Goal: Browse casually

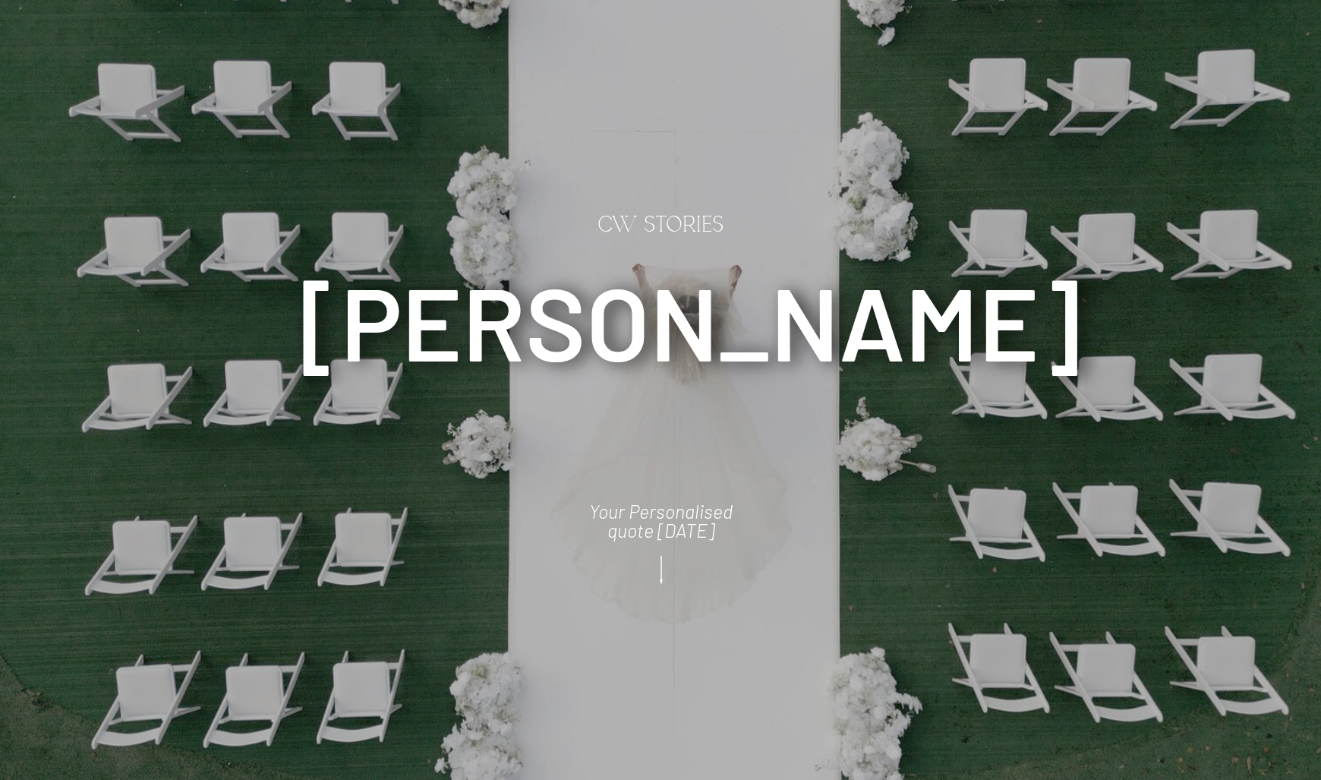
click at [666, 579] on icon at bounding box center [661, 570] width 38 height 41
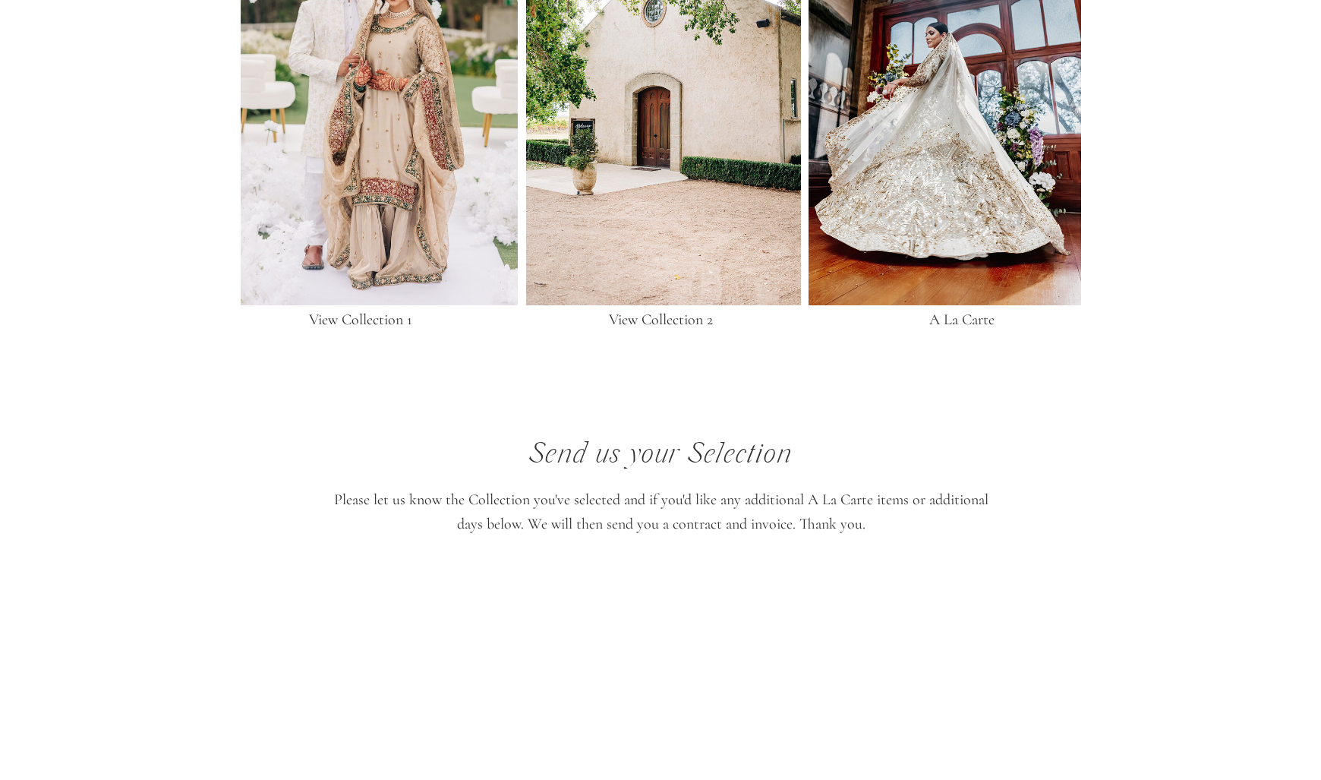
scroll to position [3531, 0]
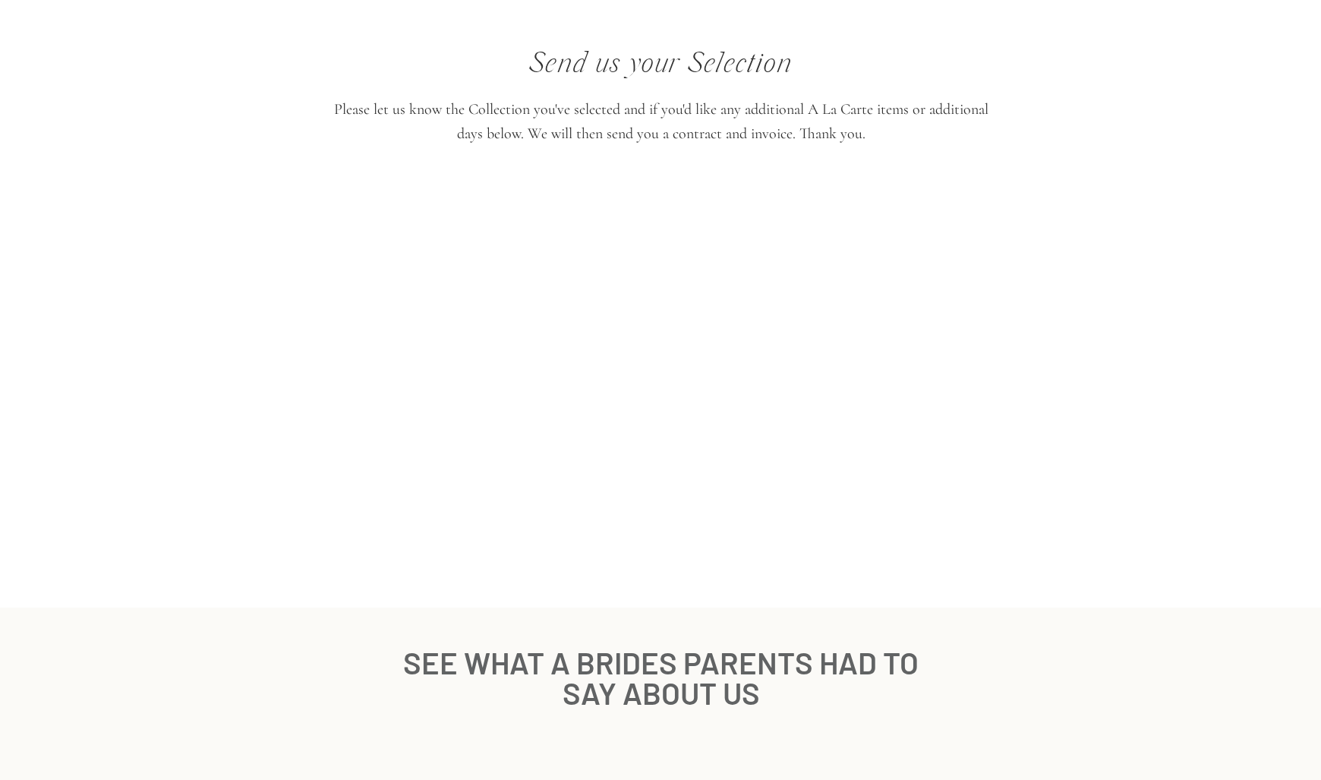
scroll to position [3209, 0]
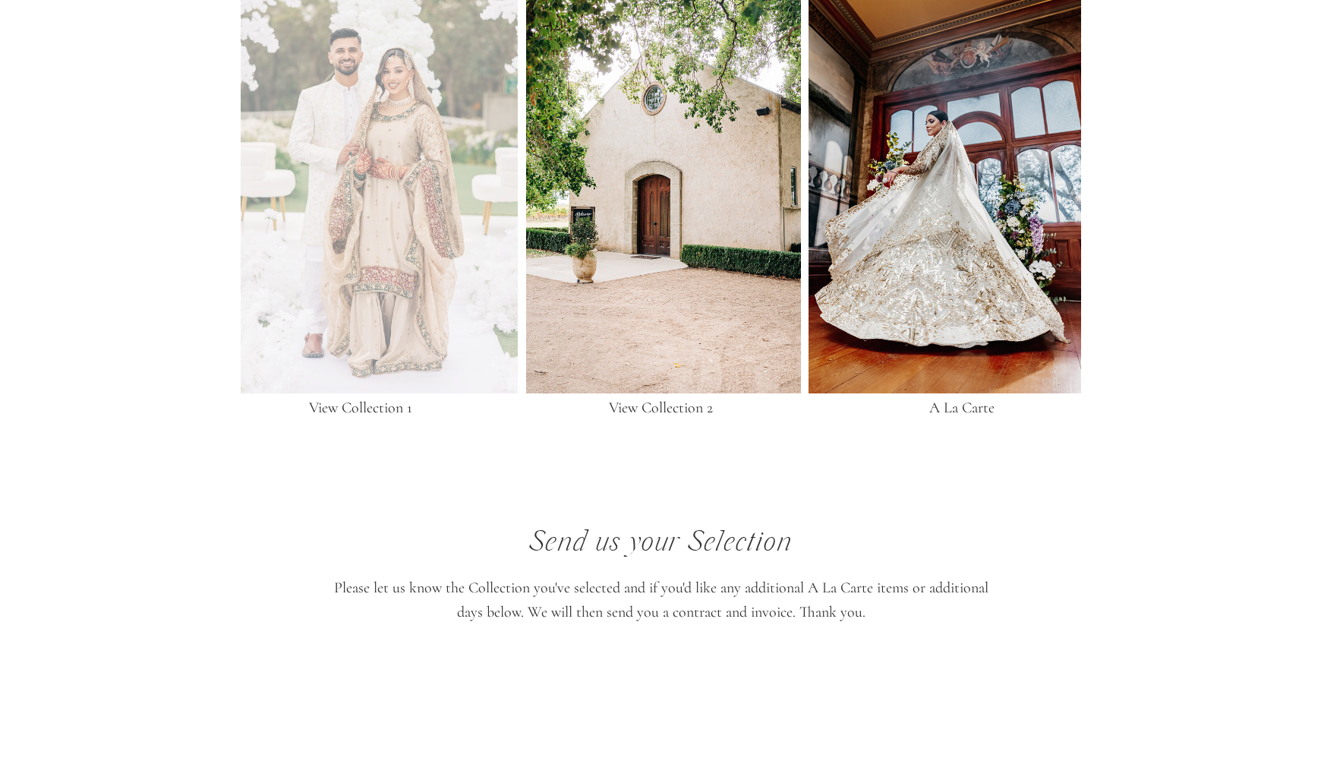
click at [413, 280] on div at bounding box center [379, 158] width 277 height 470
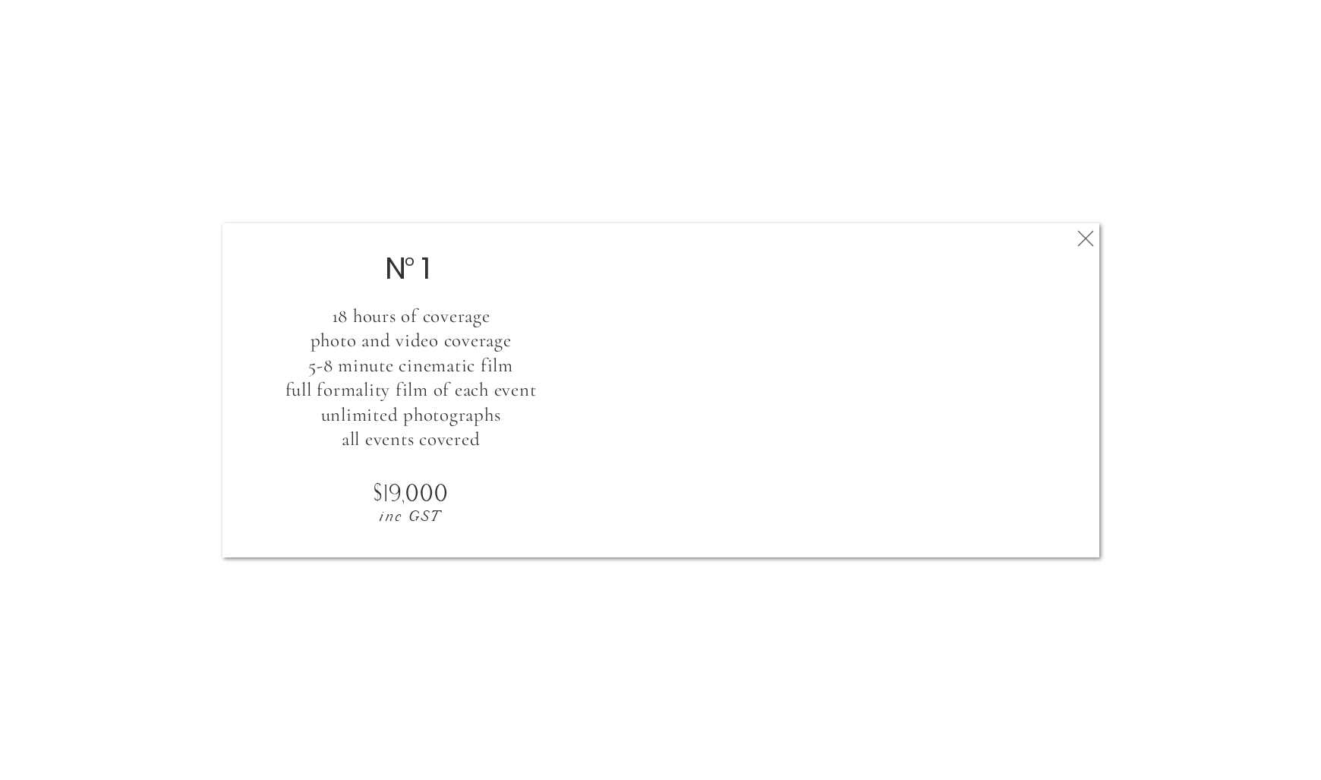
click at [1094, 238] on icon at bounding box center [1085, 238] width 27 height 30
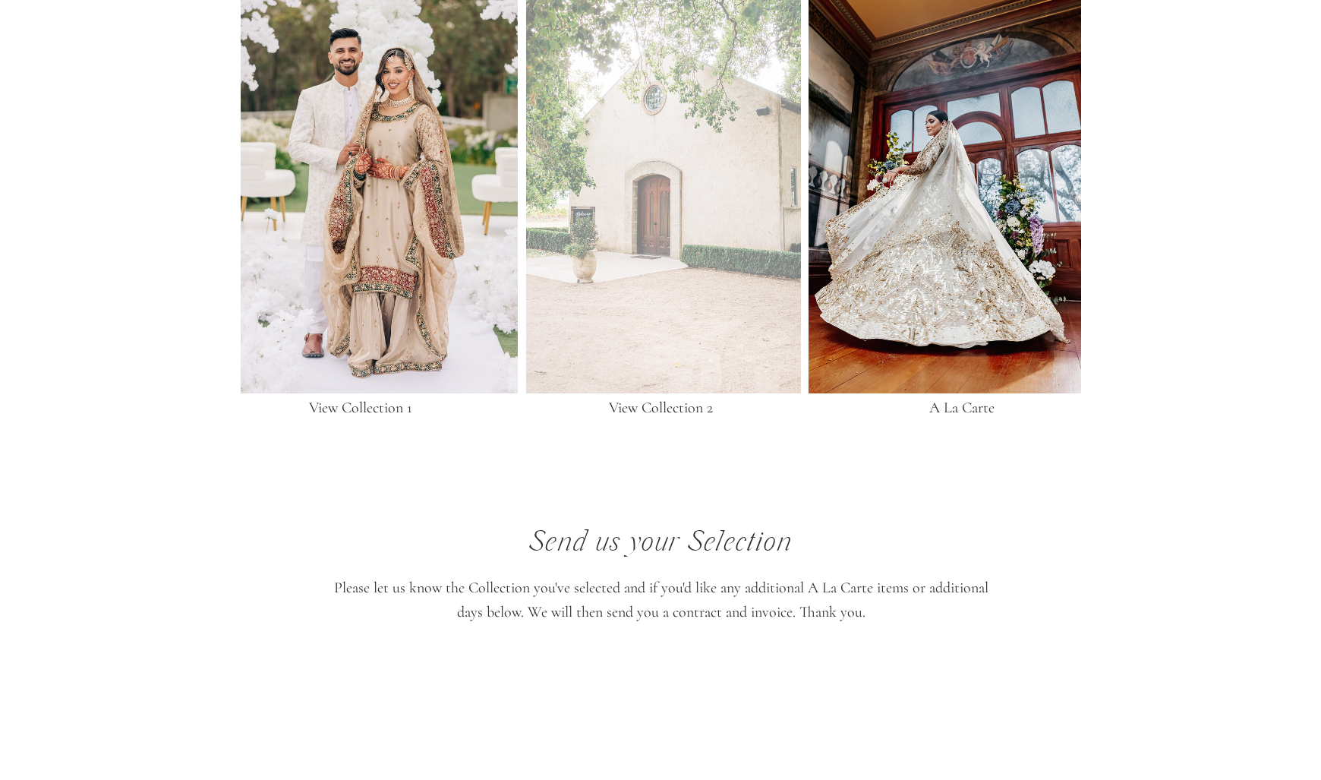
click at [704, 318] on div at bounding box center [663, 158] width 275 height 470
